Goal: Task Accomplishment & Management: Manage account settings

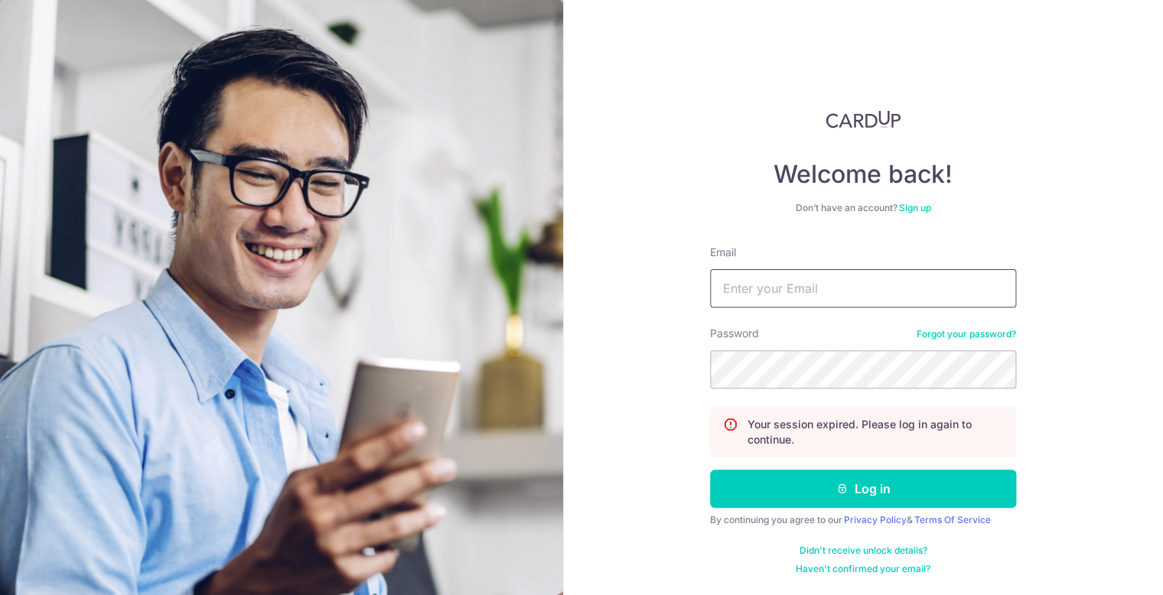
click at [772, 303] on input "Email" at bounding box center [863, 288] width 306 height 38
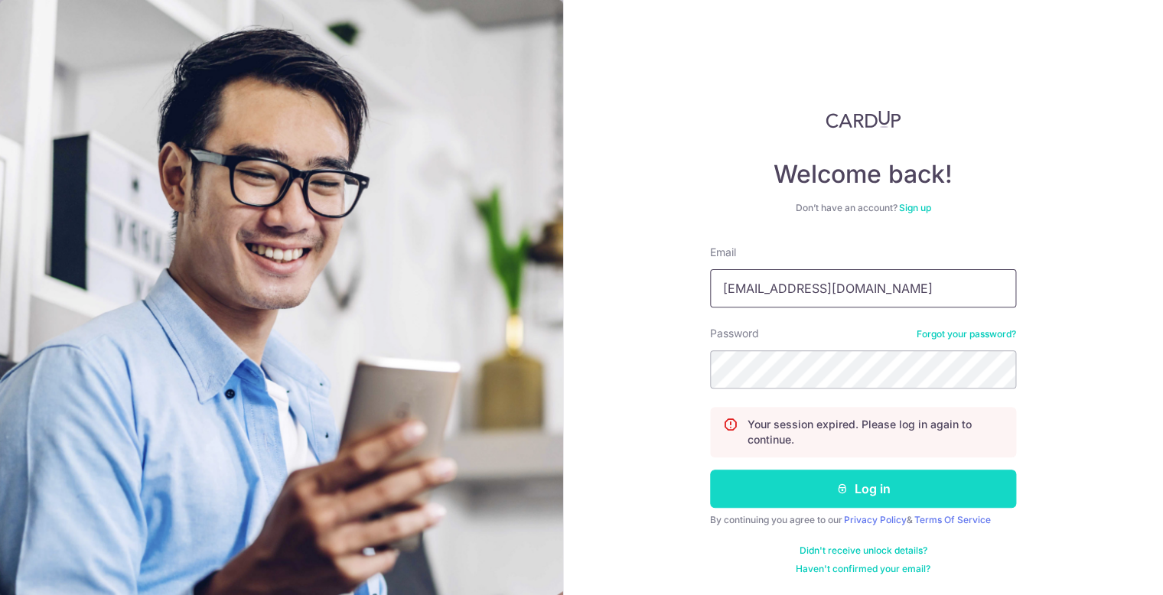
type input "[EMAIL_ADDRESS][DOMAIN_NAME]"
click at [793, 479] on button "Log in" at bounding box center [863, 489] width 306 height 38
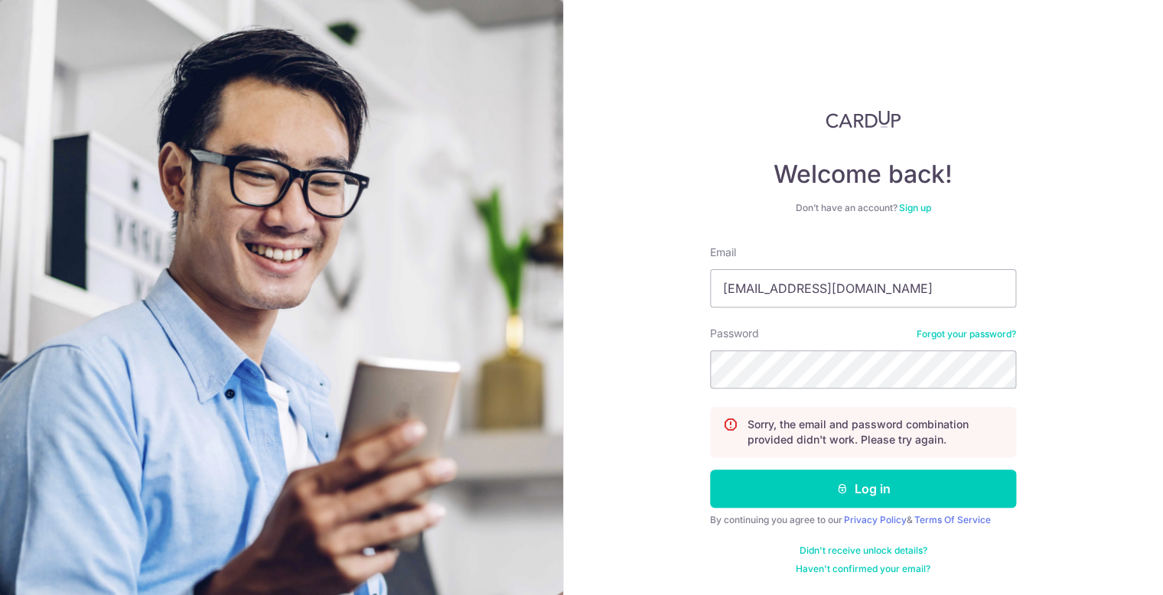
type input "[EMAIL_ADDRESS][DOMAIN_NAME]"
click at [710, 470] on button "Log in" at bounding box center [863, 489] width 306 height 38
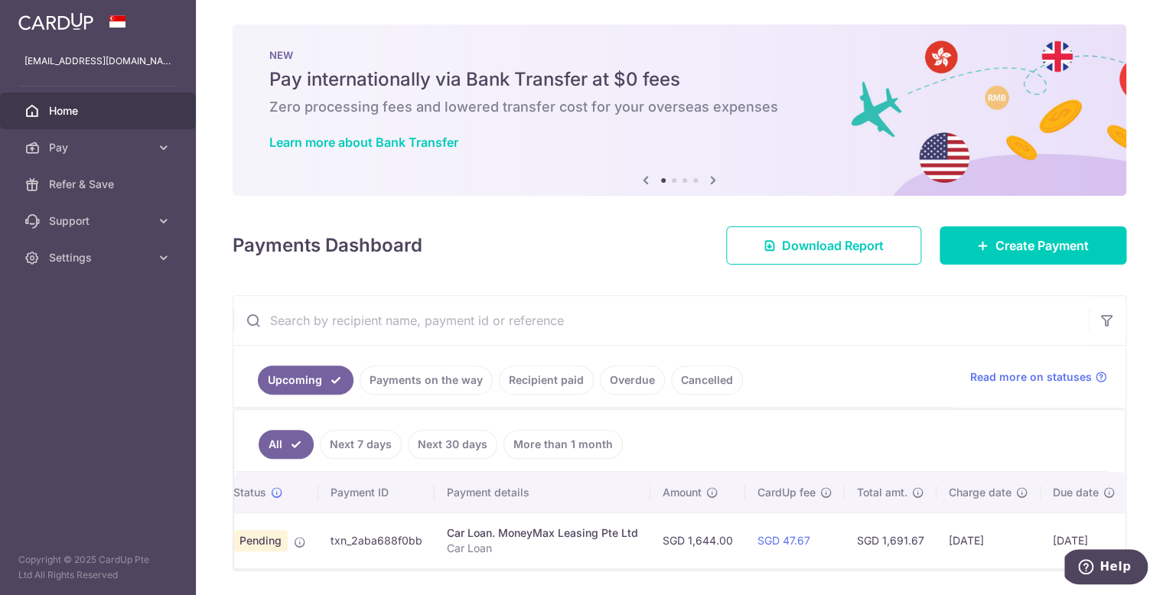
scroll to position [0, 62]
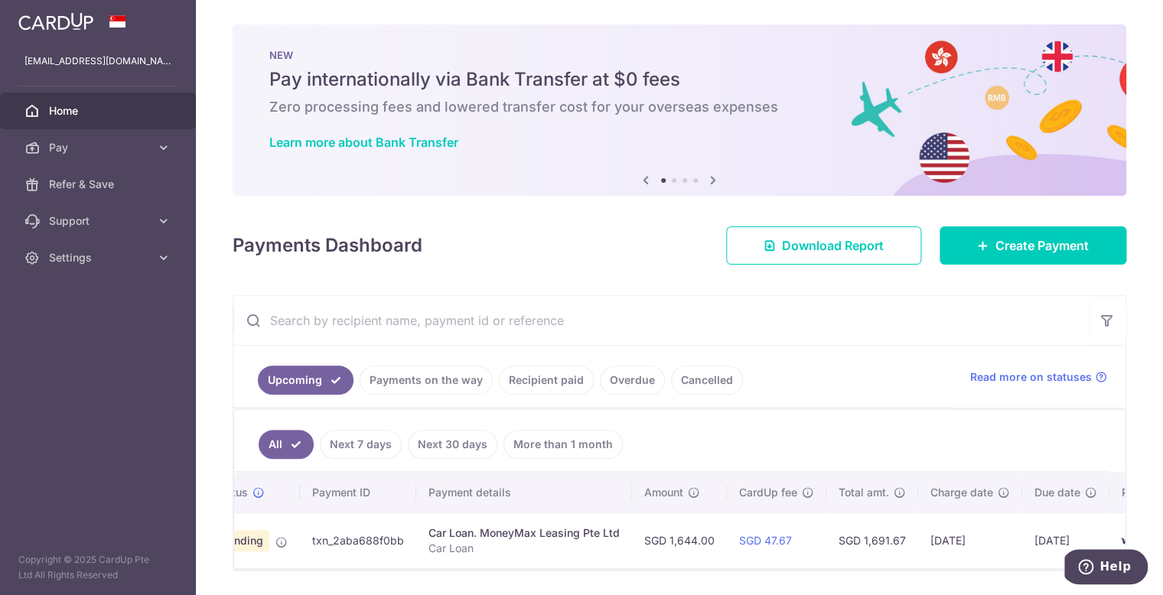
click at [623, 387] on link "Overdue" at bounding box center [632, 380] width 65 height 29
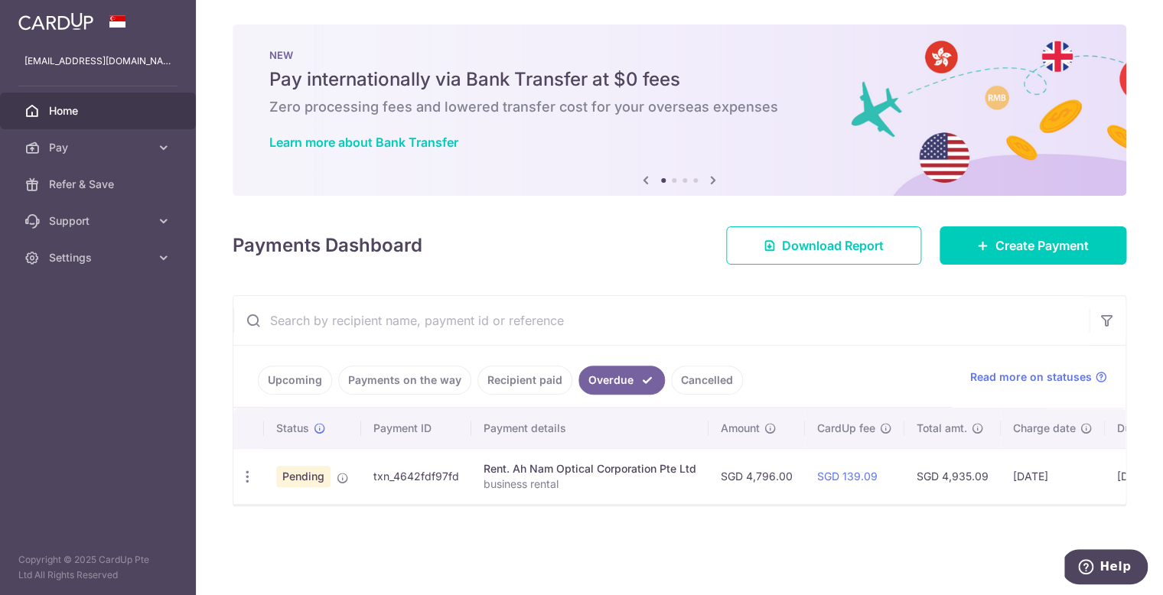
click at [697, 380] on link "Cancelled" at bounding box center [707, 380] width 72 height 29
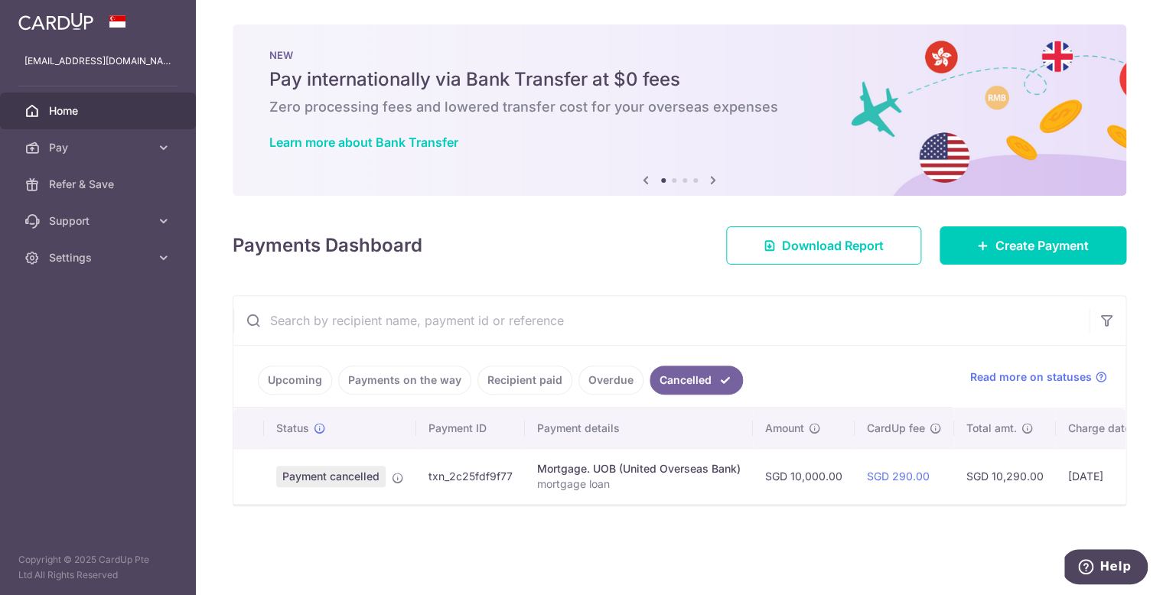
click at [533, 384] on link "Recipient paid" at bounding box center [525, 380] width 95 height 29
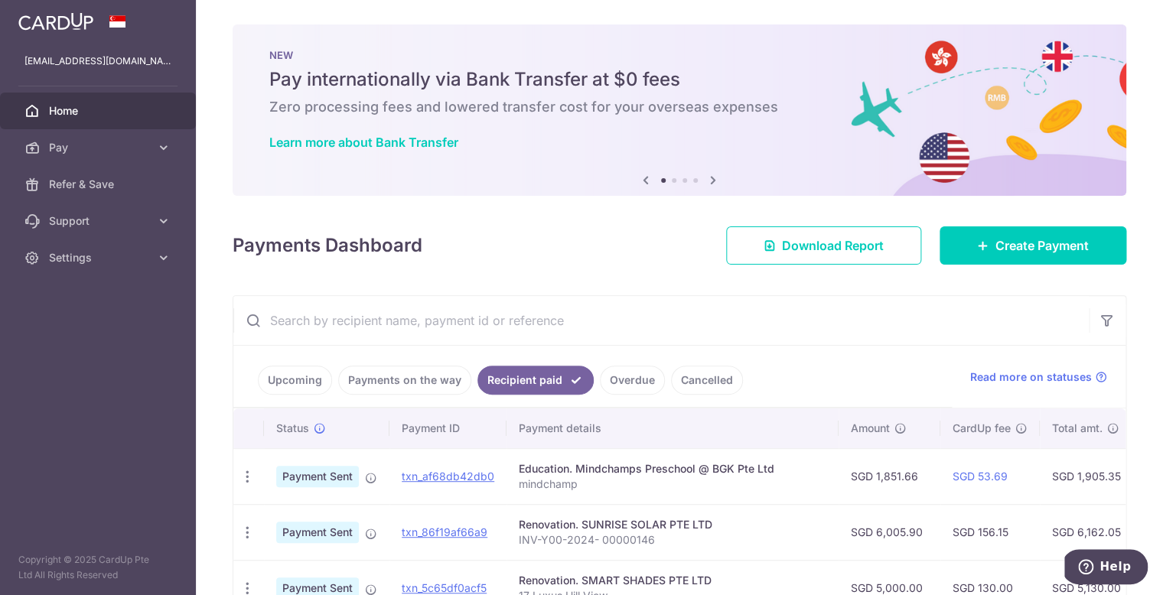
click at [674, 381] on link "Cancelled" at bounding box center [707, 380] width 72 height 29
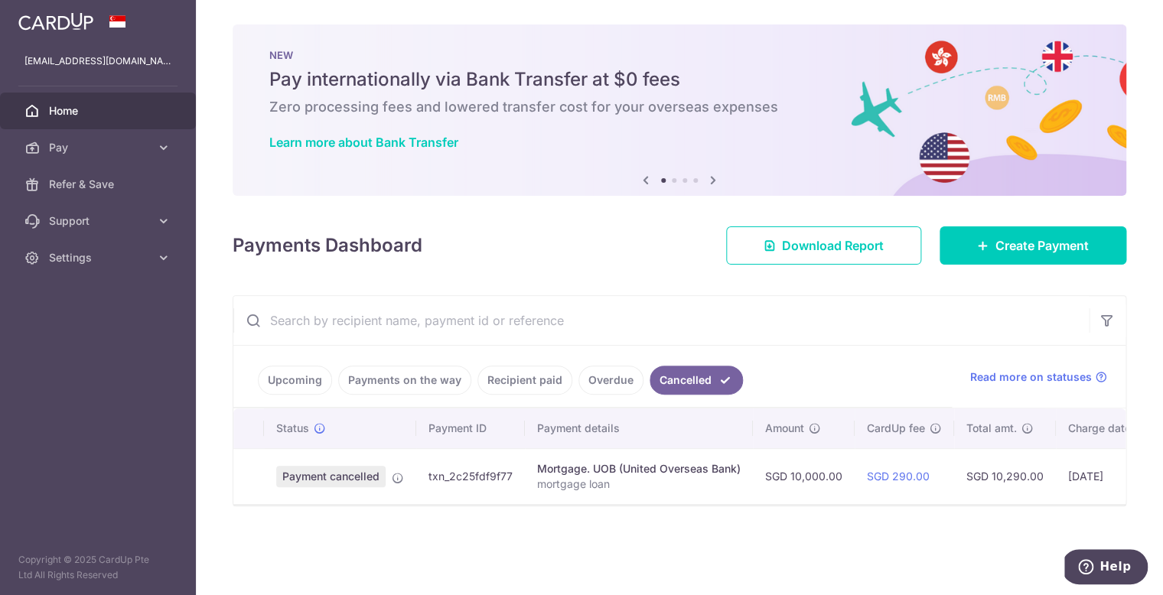
click at [628, 377] on link "Overdue" at bounding box center [611, 380] width 65 height 29
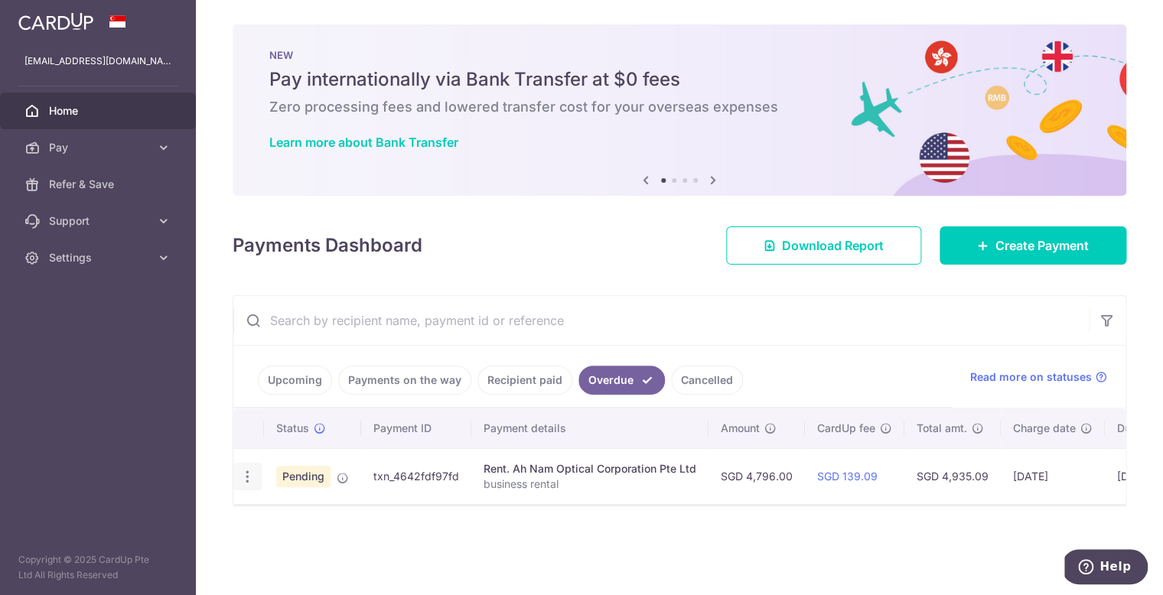
click at [246, 481] on icon "button" at bounding box center [248, 477] width 16 height 16
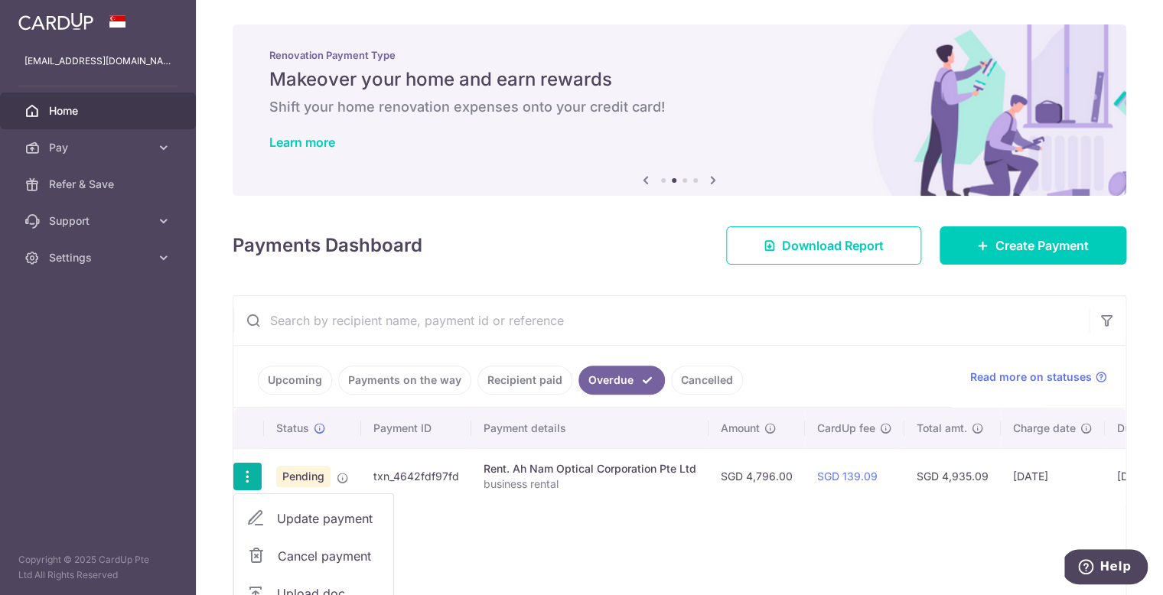
click at [273, 552] on link "Cancel payment" at bounding box center [313, 556] width 159 height 38
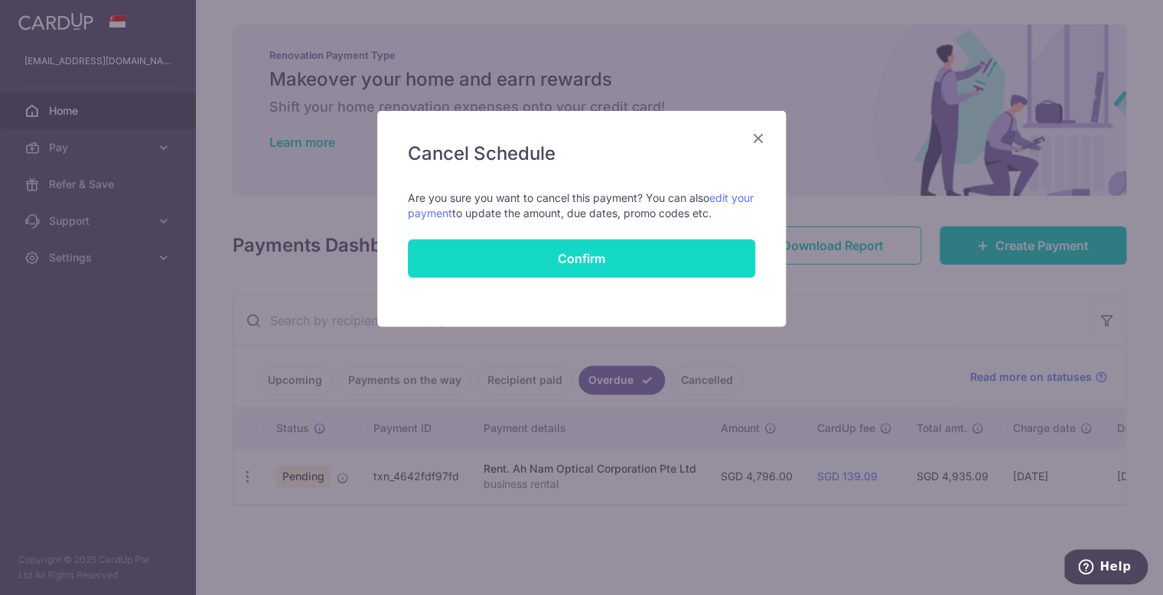
click at [641, 256] on input "Confirm" at bounding box center [581, 259] width 347 height 38
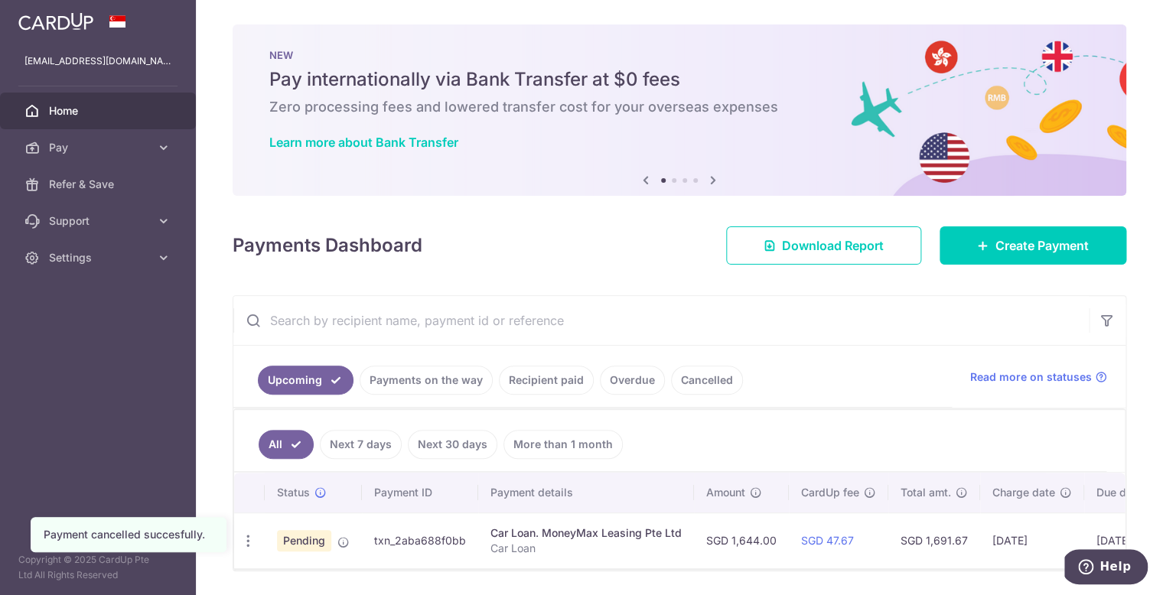
click at [527, 384] on link "Recipient paid" at bounding box center [546, 380] width 95 height 29
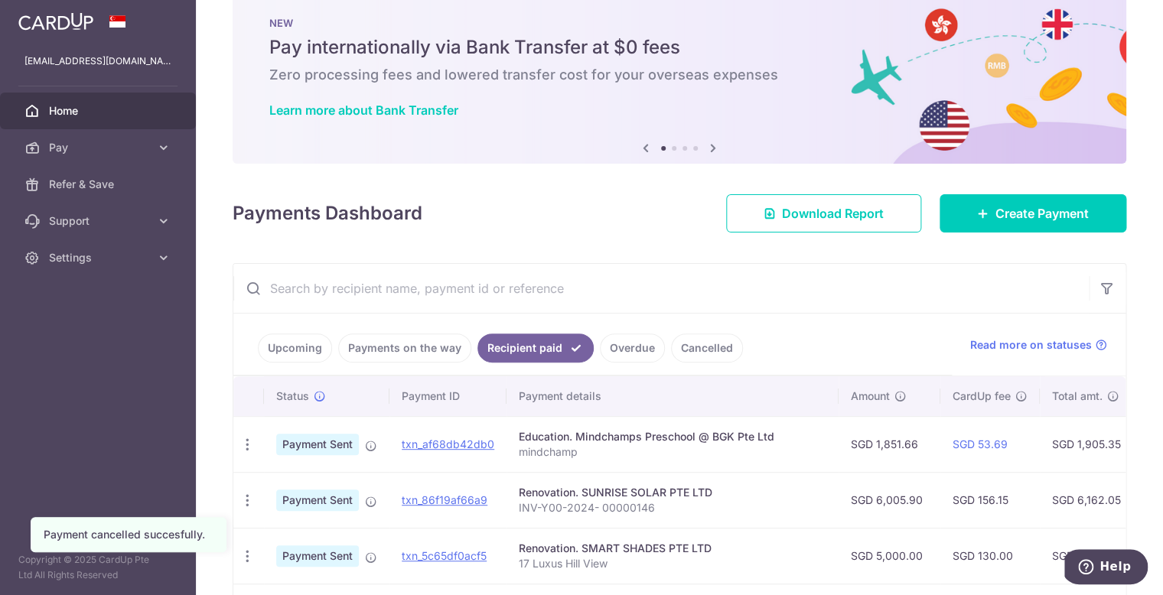
scroll to position [41, 0]
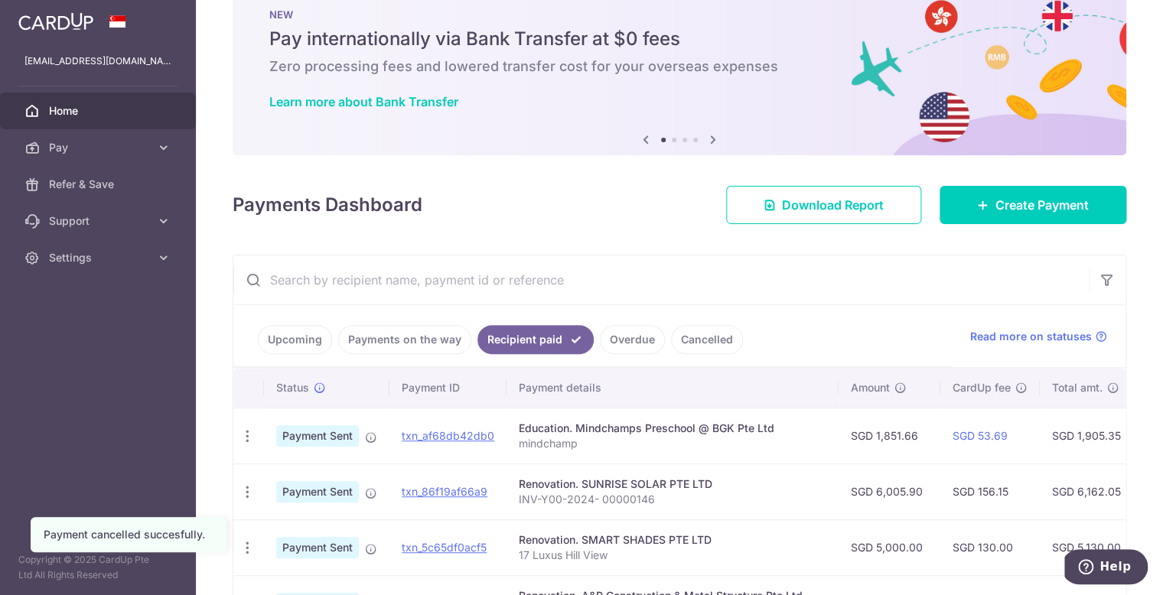
click at [430, 341] on link "Payments on the way" at bounding box center [404, 339] width 133 height 29
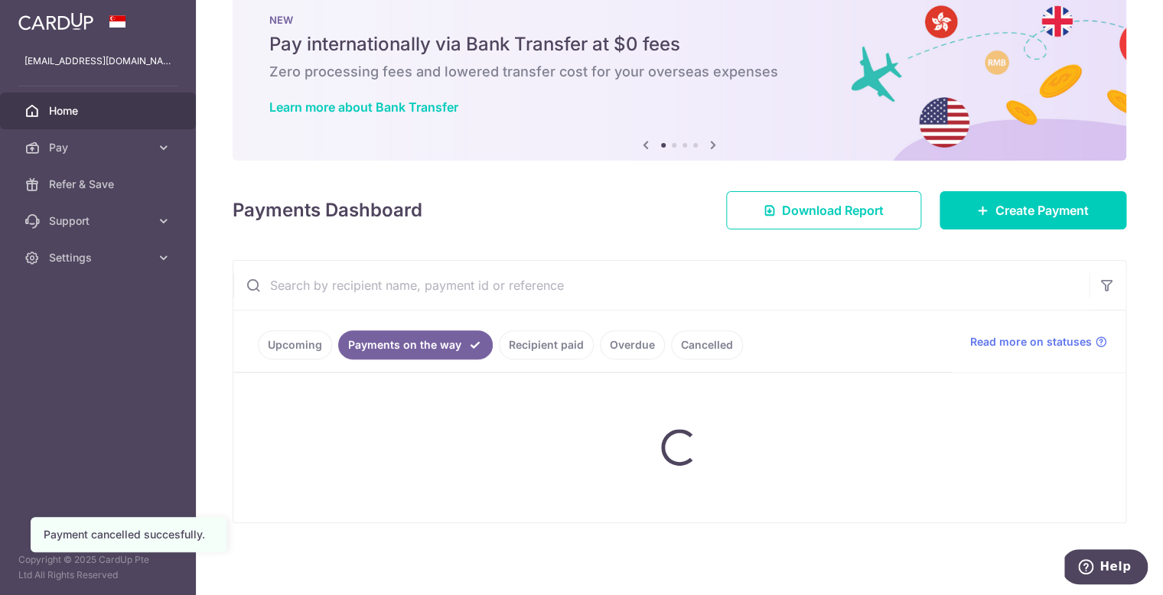
scroll to position [35, 0]
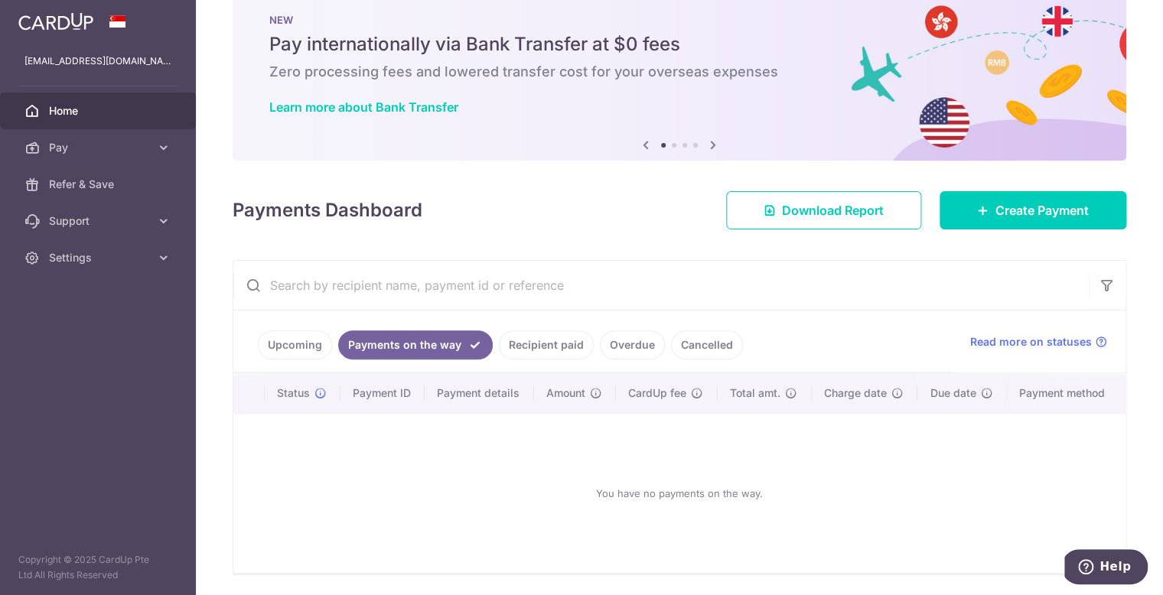
click at [305, 351] on link "Upcoming" at bounding box center [295, 345] width 74 height 29
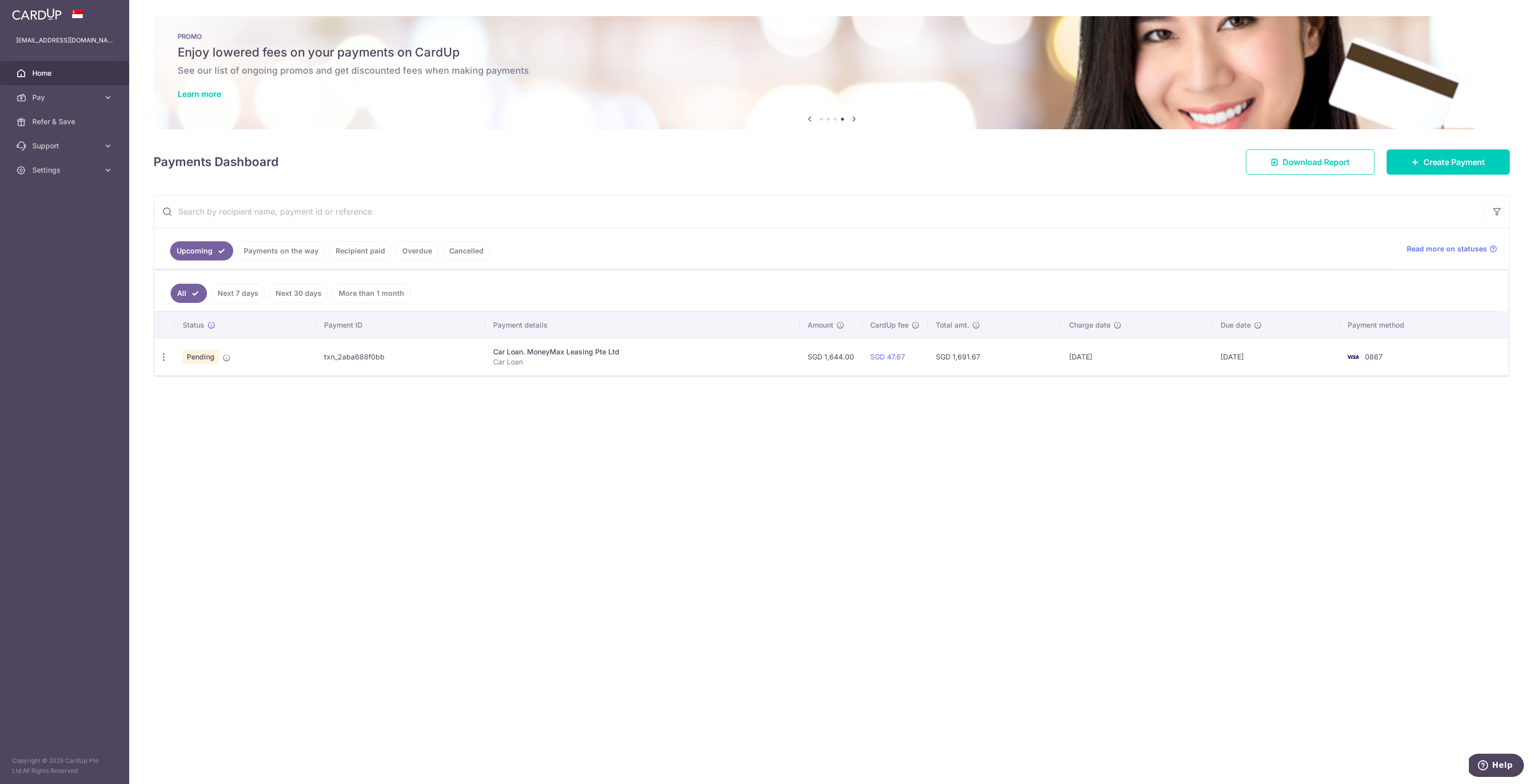
scroll to position [0, 0]
